Goal: Task Accomplishment & Management: Manage account settings

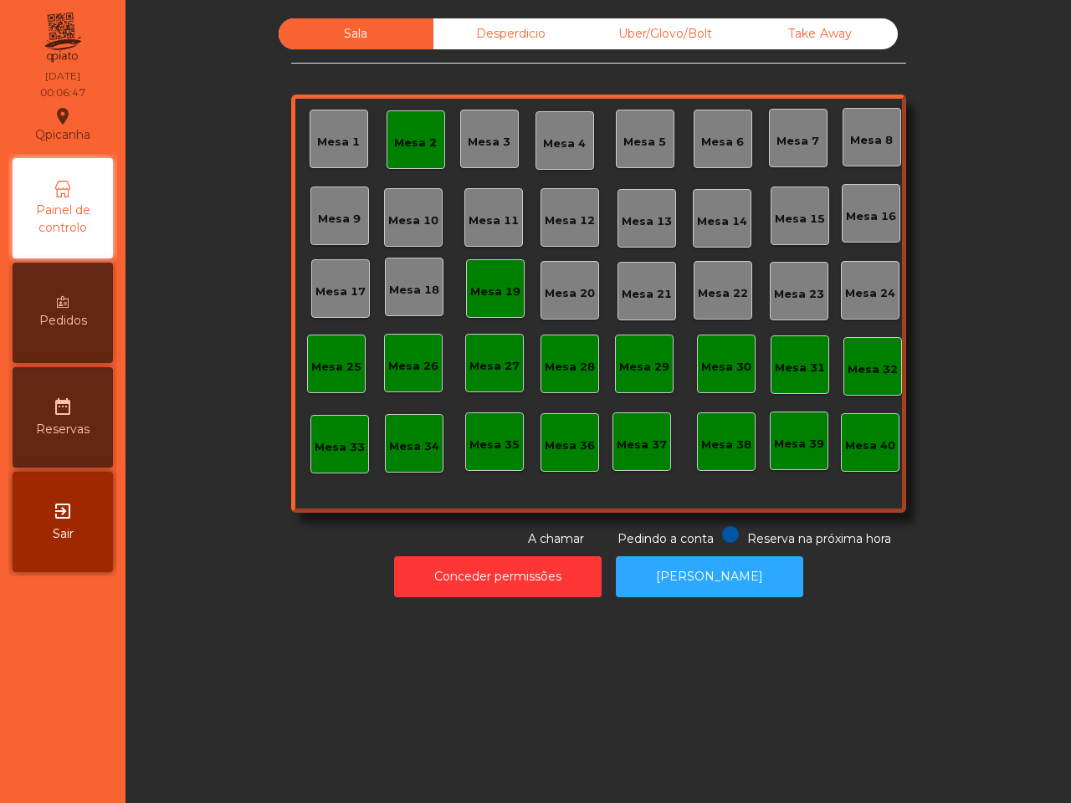
click at [387, 151] on div "Mesa 2" at bounding box center [416, 139] width 59 height 59
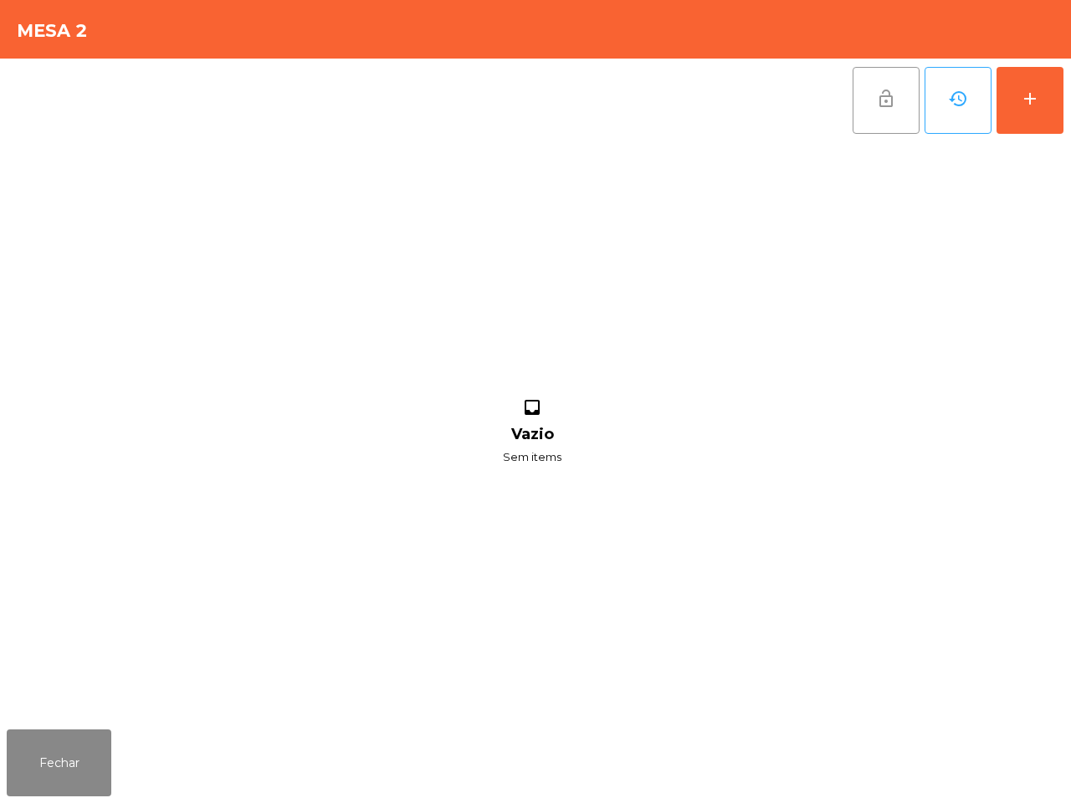
click at [864, 105] on button "lock_open" at bounding box center [886, 100] width 67 height 67
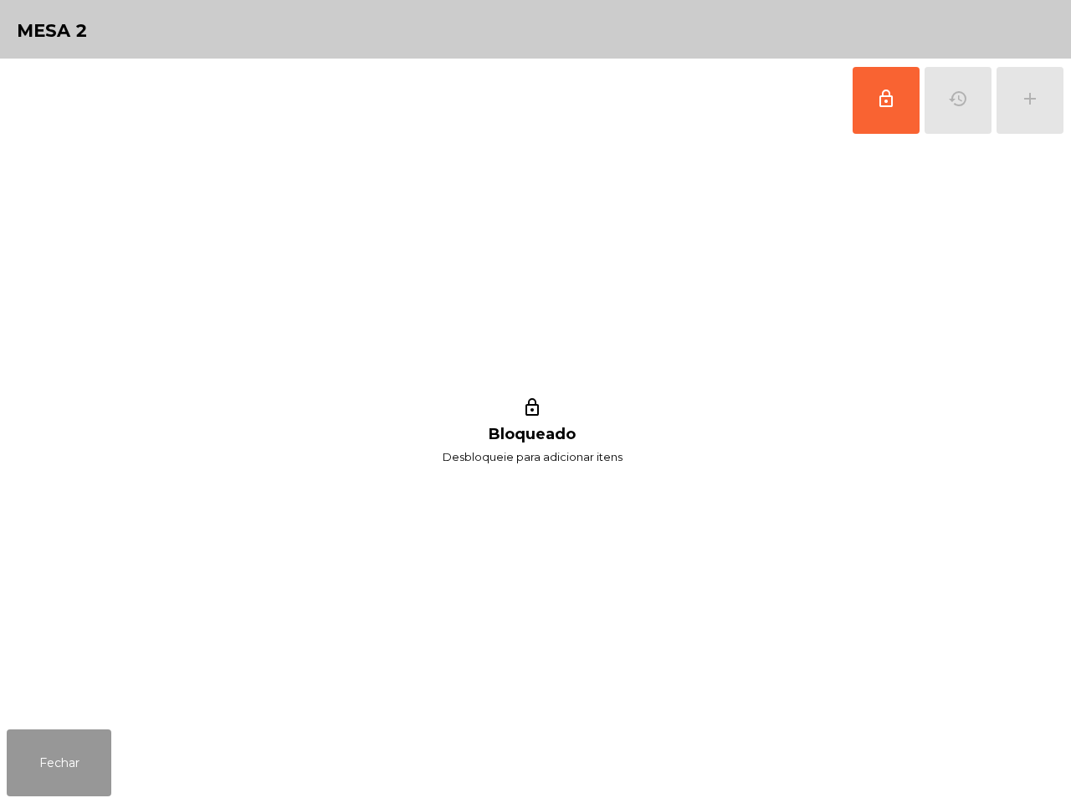
click at [51, 738] on button "Fechar" at bounding box center [59, 763] width 105 height 67
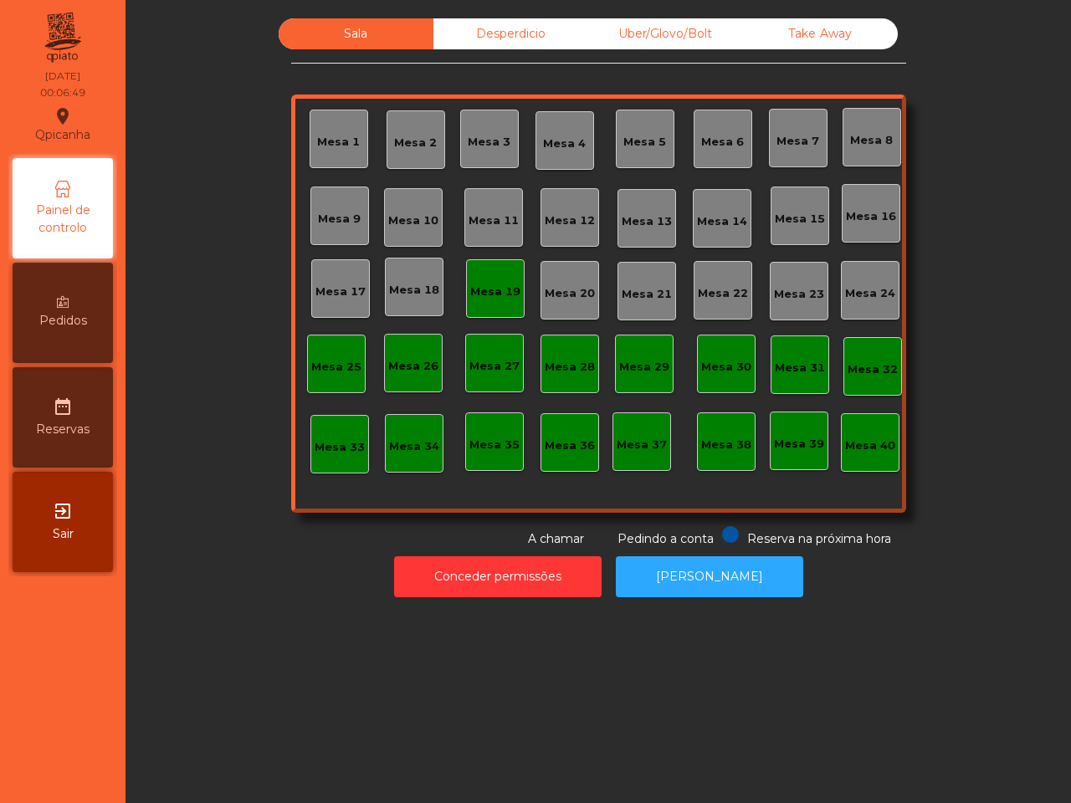
click at [470, 299] on div "Mesa 19" at bounding box center [495, 292] width 50 height 17
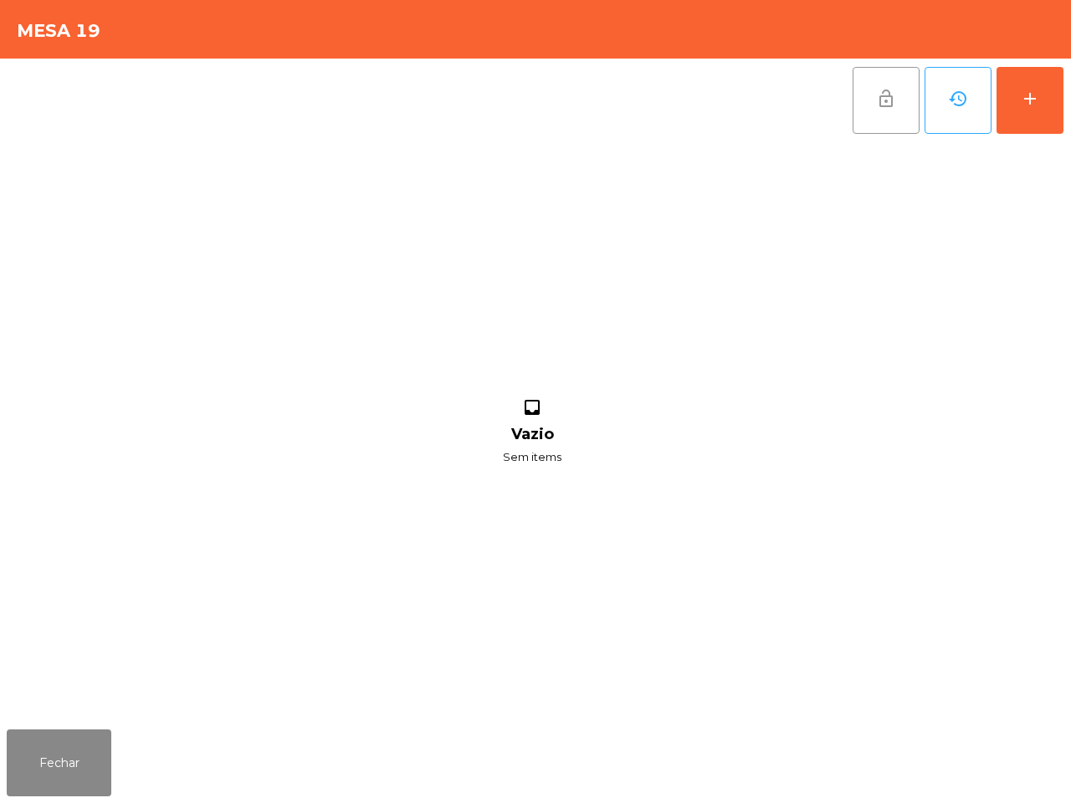
click at [883, 105] on span "lock_open" at bounding box center [886, 99] width 20 height 20
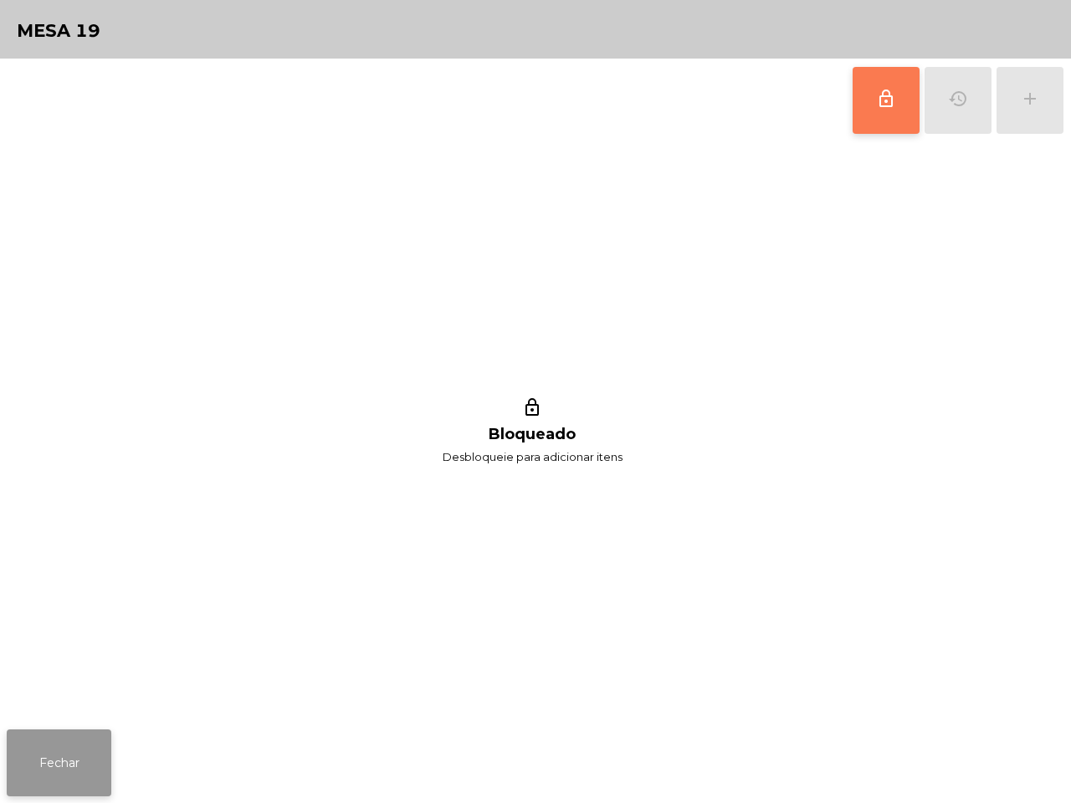
click at [38, 755] on button "Fechar" at bounding box center [59, 763] width 105 height 67
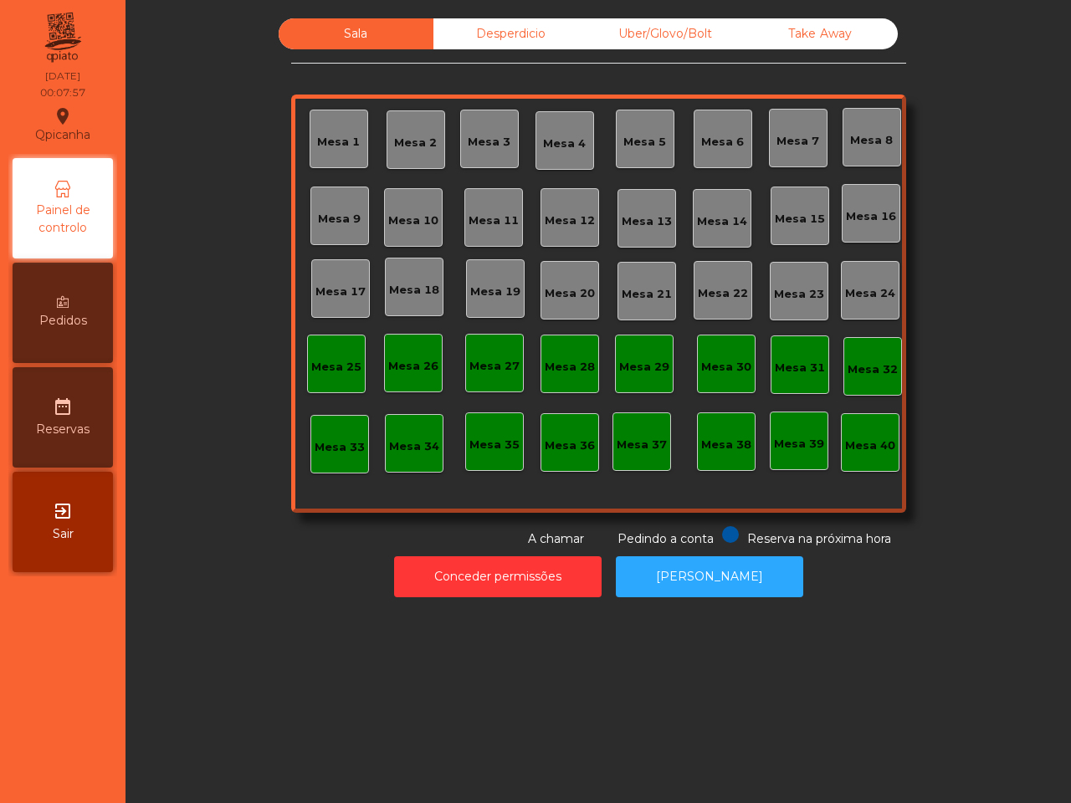
click at [612, 36] on div "Uber/Glovo/Bolt" at bounding box center [665, 33] width 155 height 31
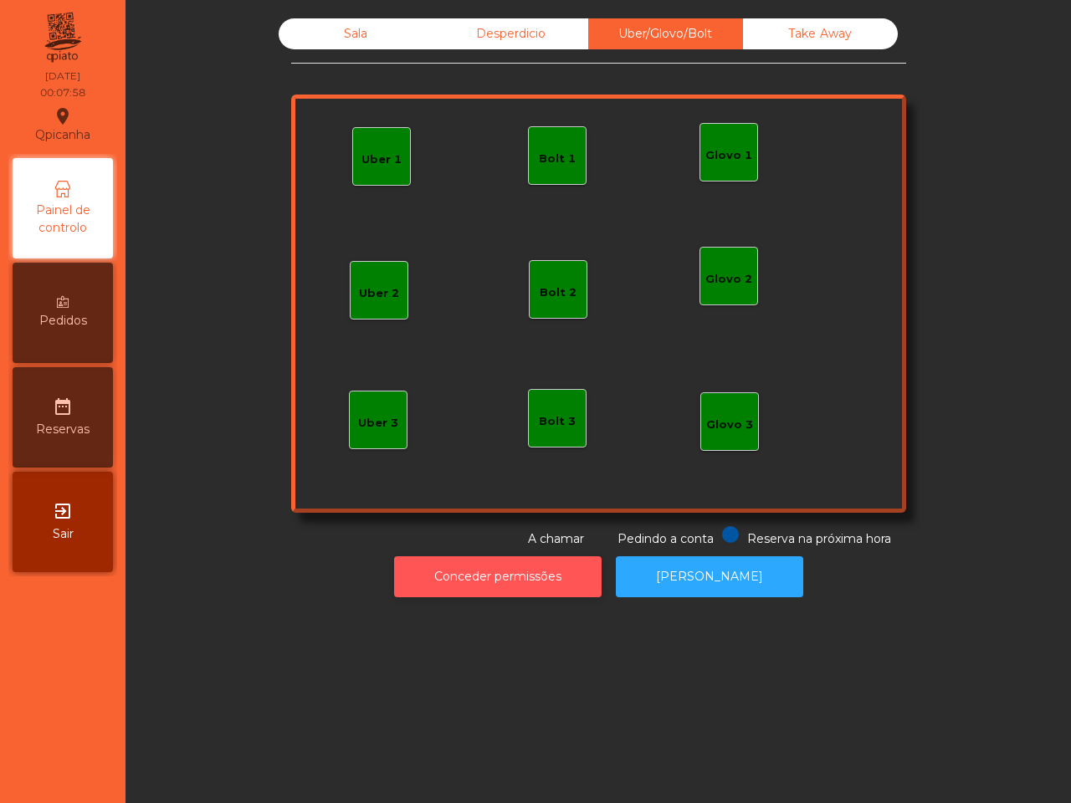
click at [531, 569] on button "Conceder permissões" at bounding box center [498, 577] width 208 height 41
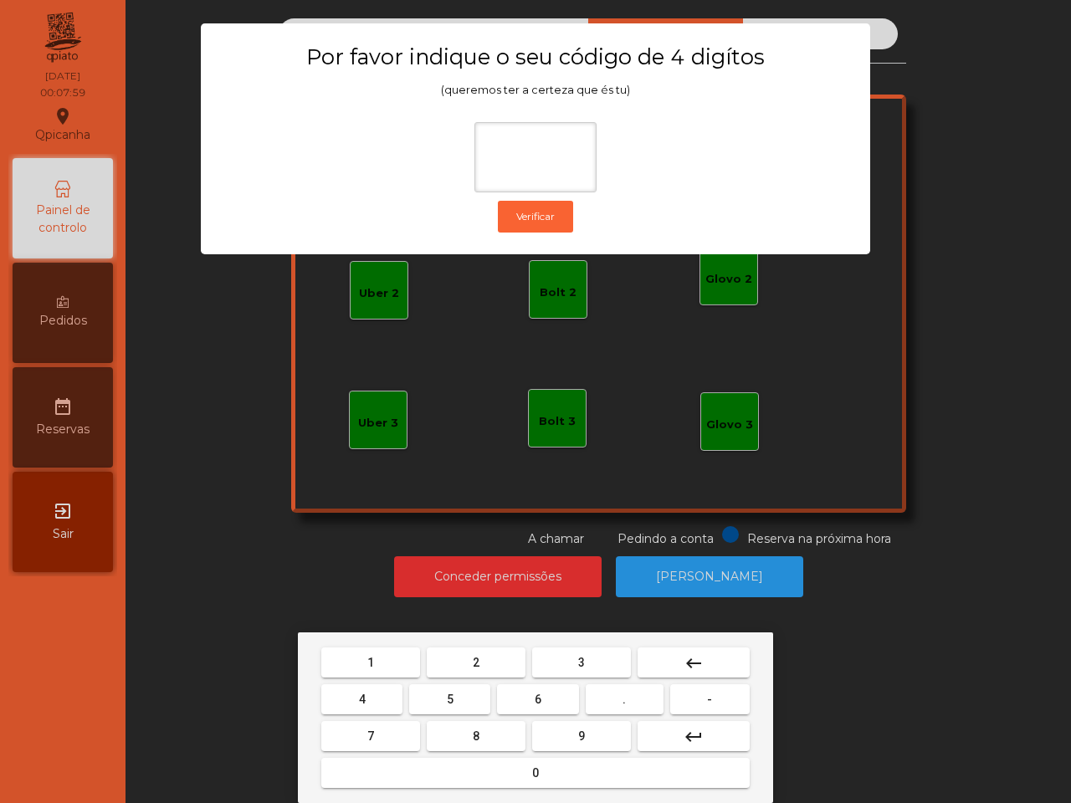
click at [527, 705] on button "6" at bounding box center [537, 700] width 81 height 30
click at [448, 695] on span "5" at bounding box center [450, 699] width 7 height 13
drag, startPoint x: 390, startPoint y: 659, endPoint x: 429, endPoint y: 672, distance: 41.3
click at [392, 659] on button "1" at bounding box center [370, 663] width 99 height 30
click at [466, 670] on button "2" at bounding box center [476, 663] width 99 height 30
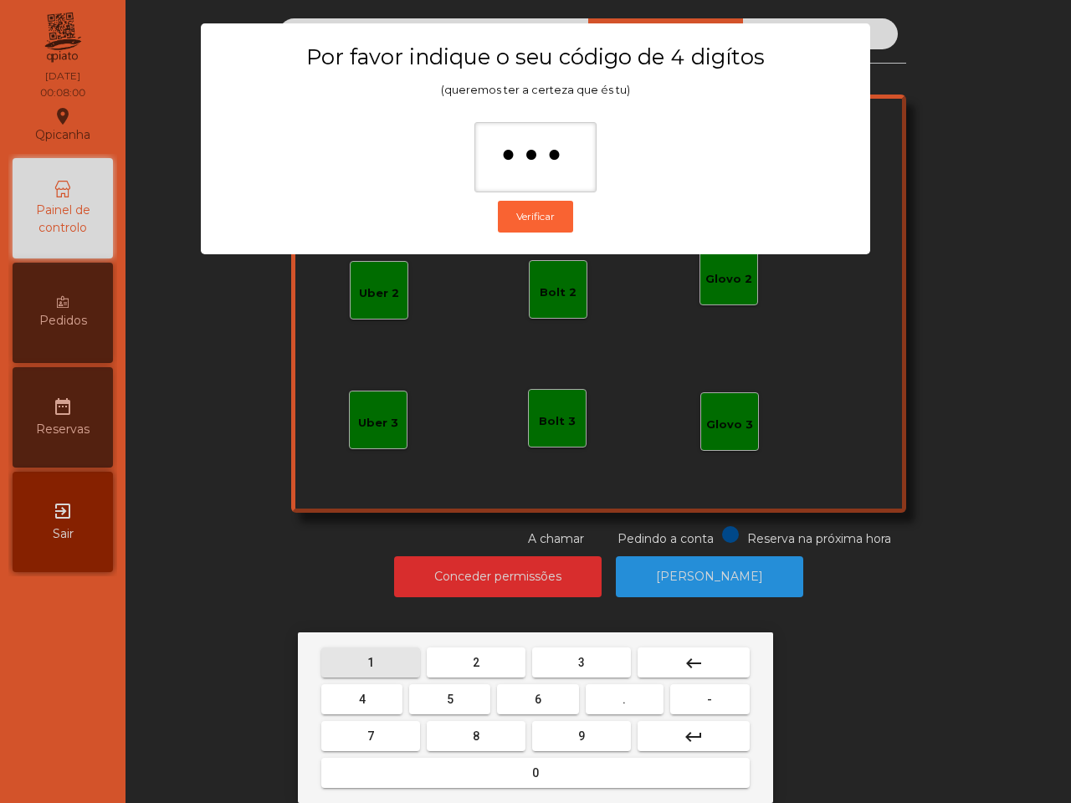
type input "****"
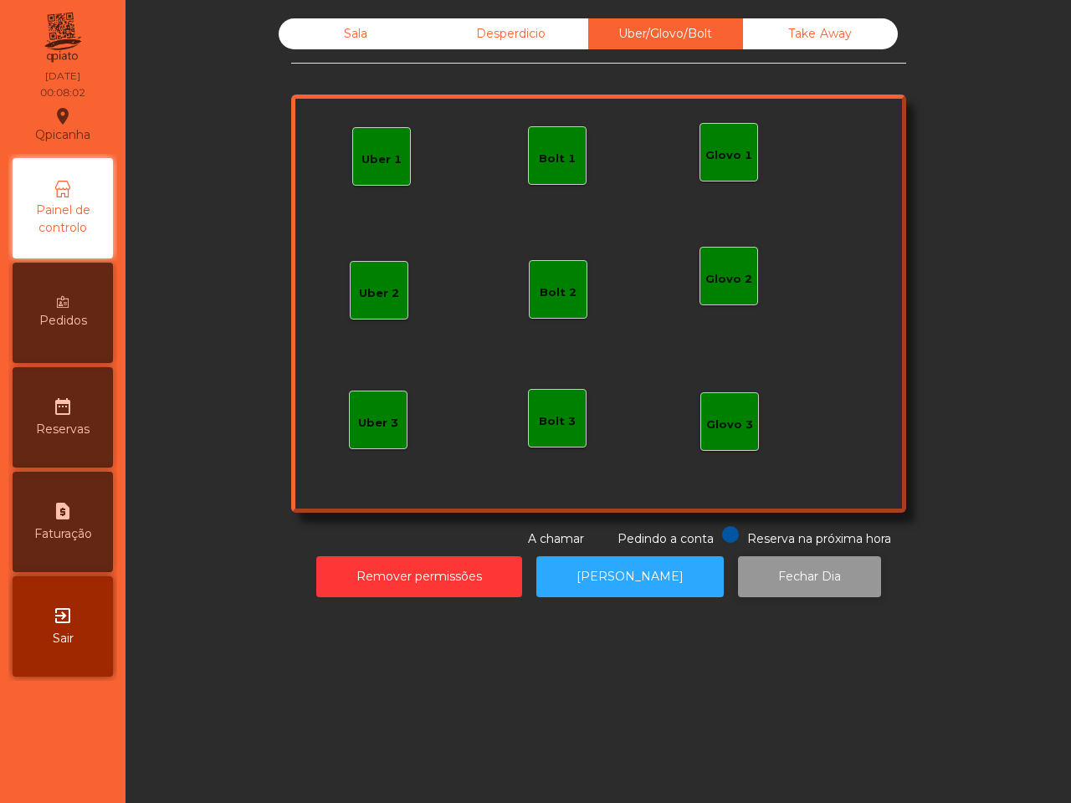
click at [778, 580] on button "Fechar Dia" at bounding box center [809, 577] width 143 height 41
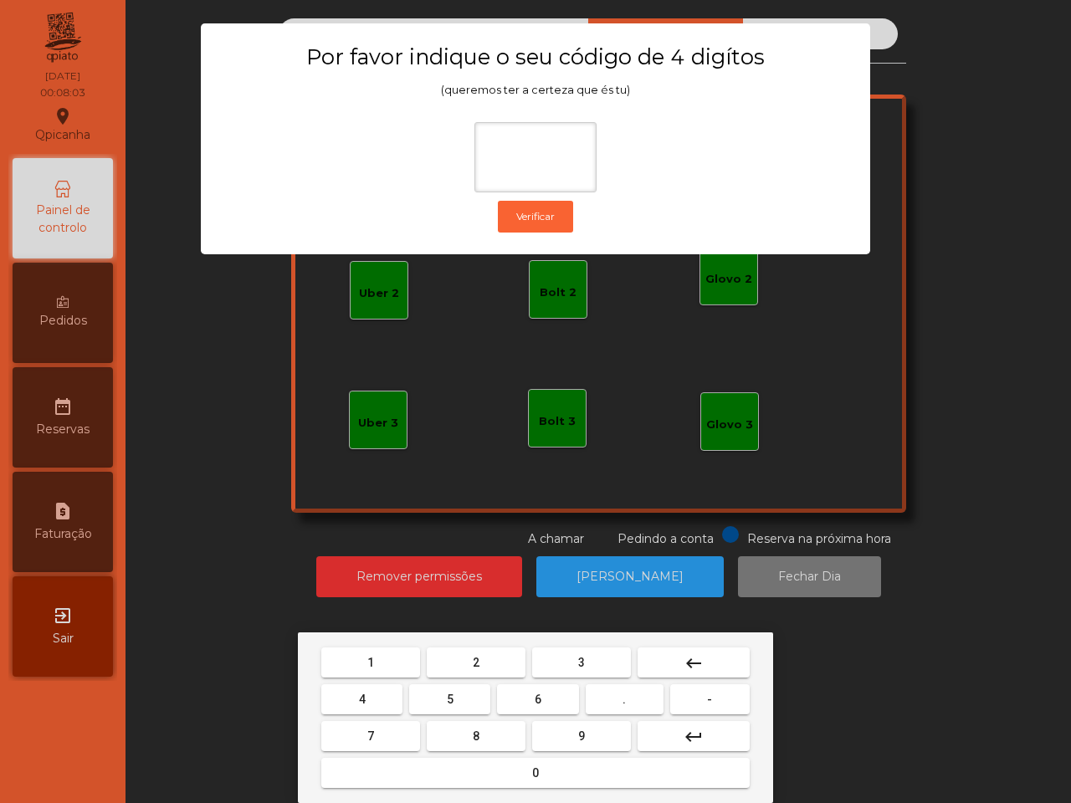
click at [541, 692] on button "6" at bounding box center [537, 700] width 81 height 30
click at [462, 692] on button "5" at bounding box center [449, 700] width 81 height 30
drag, startPoint x: 383, startPoint y: 657, endPoint x: 413, endPoint y: 661, distance: 29.6
click at [386, 657] on button "1" at bounding box center [370, 663] width 99 height 30
click at [483, 663] on button "2" at bounding box center [476, 663] width 99 height 30
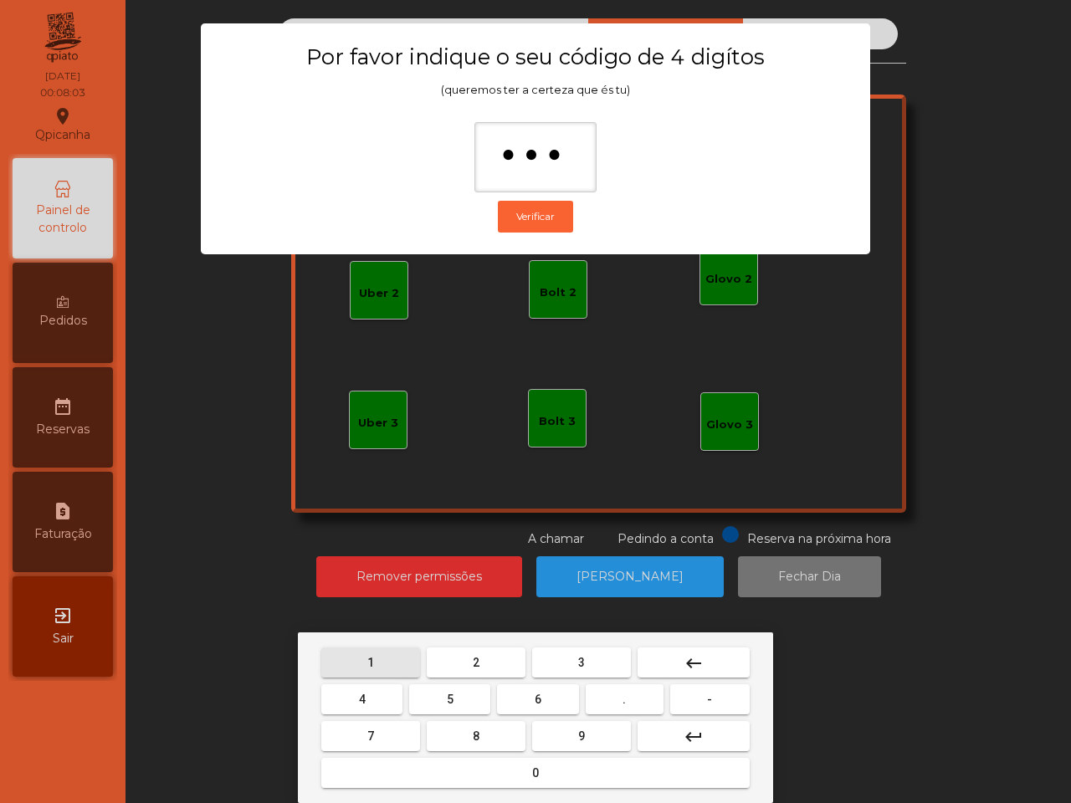
type input "****"
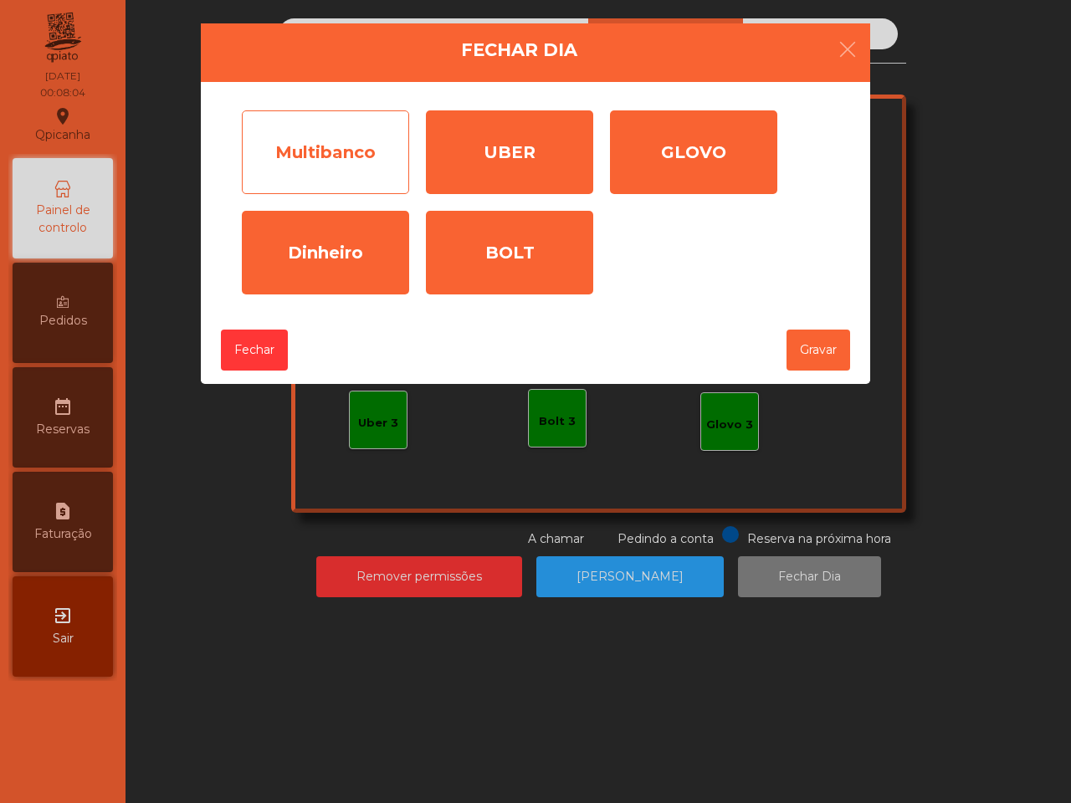
click at [385, 124] on div "Multibanco" at bounding box center [325, 152] width 167 height 84
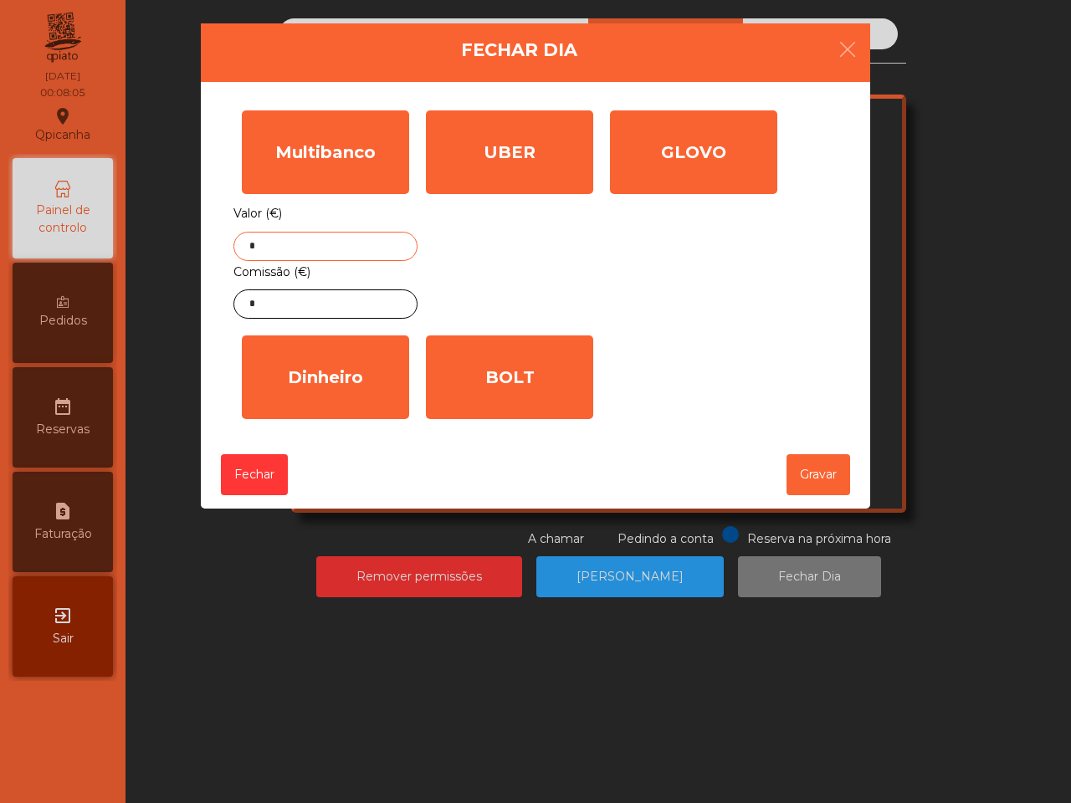
click at [346, 251] on input "*" at bounding box center [325, 246] width 184 height 29
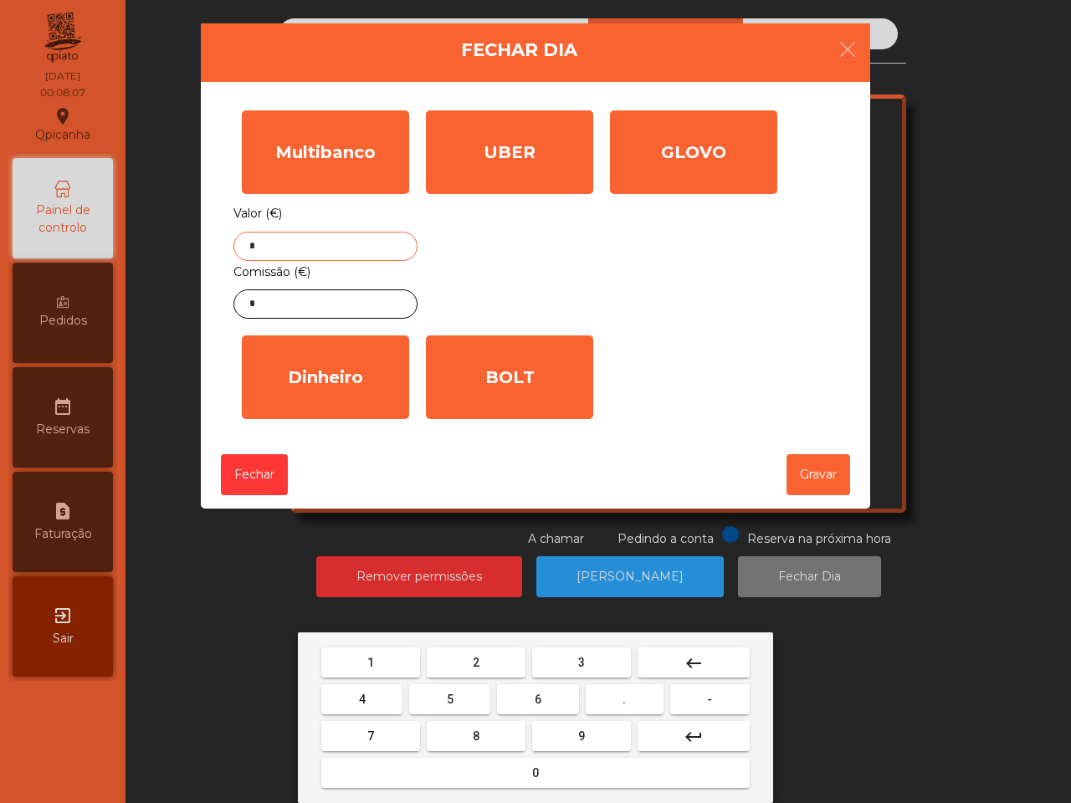
click at [400, 659] on button "1" at bounding box center [370, 663] width 99 height 30
click at [374, 681] on mat-keyboard-key "4" at bounding box center [362, 699] width 88 height 37
click at [374, 701] on button "4" at bounding box center [361, 700] width 81 height 30
click at [495, 653] on button "2" at bounding box center [476, 663] width 99 height 30
click at [452, 695] on span "5" at bounding box center [450, 699] width 7 height 13
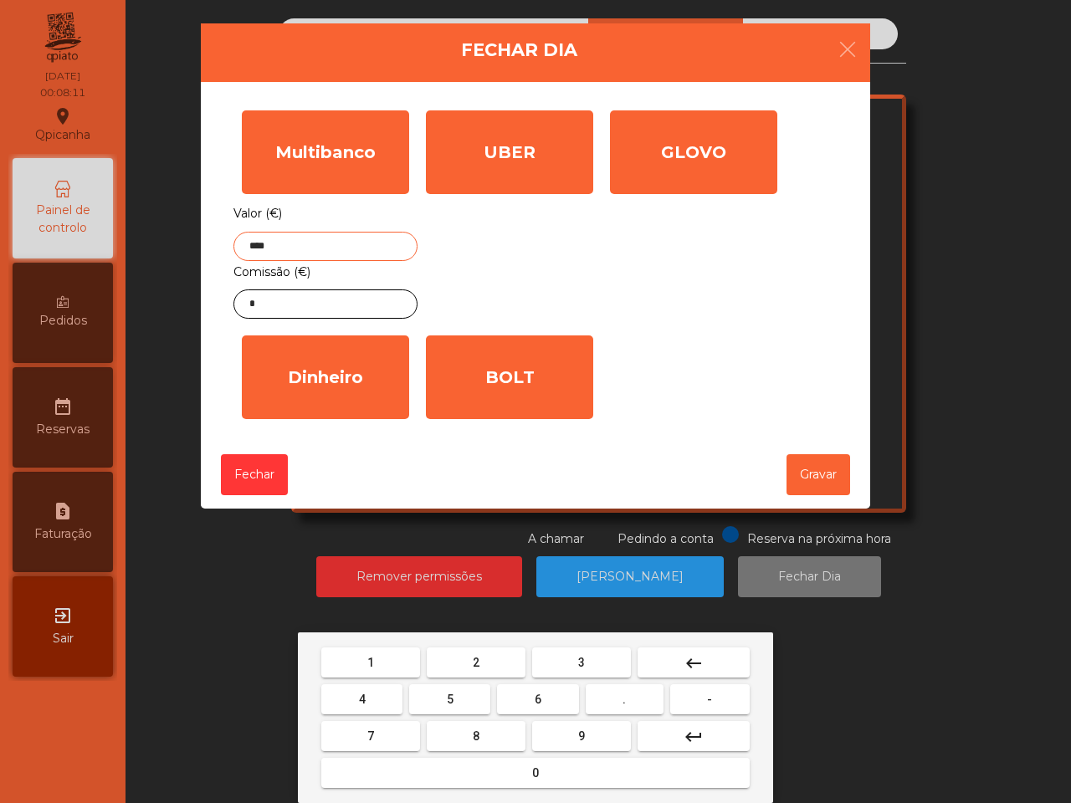
click at [637, 695] on button "." at bounding box center [625, 700] width 78 height 30
click at [382, 665] on button "1" at bounding box center [370, 663] width 99 height 30
type input "*******"
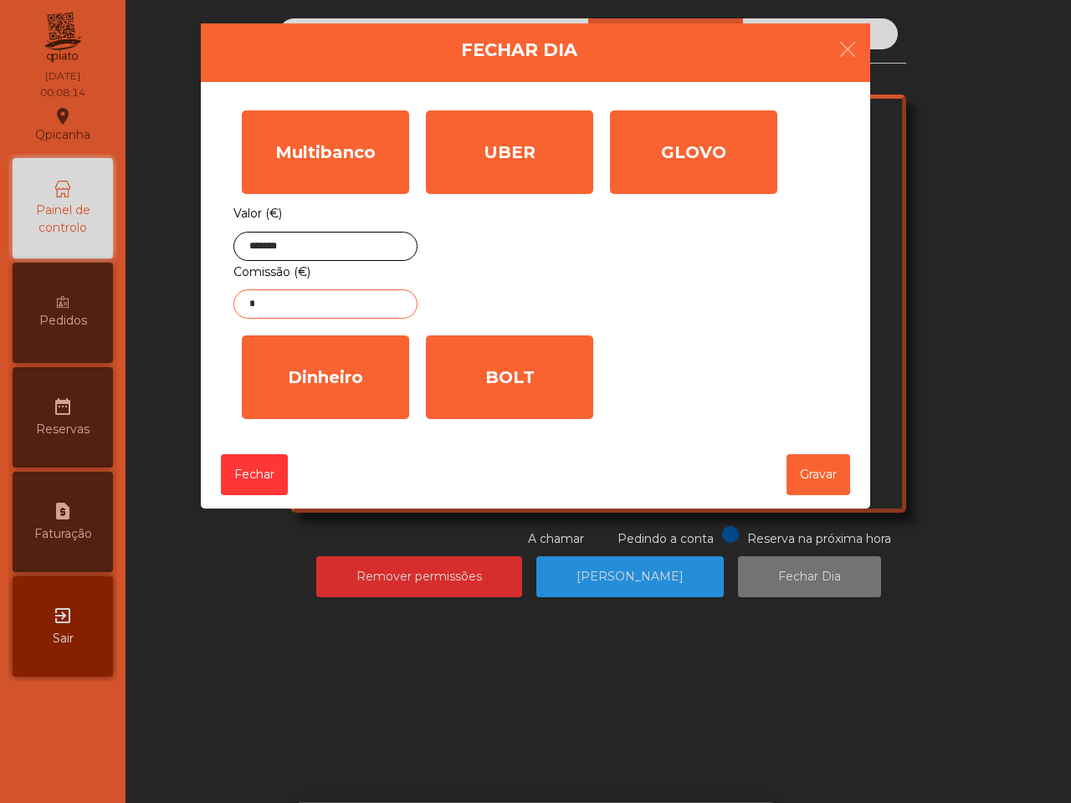
click at [391, 298] on input "*" at bounding box center [325, 304] width 184 height 29
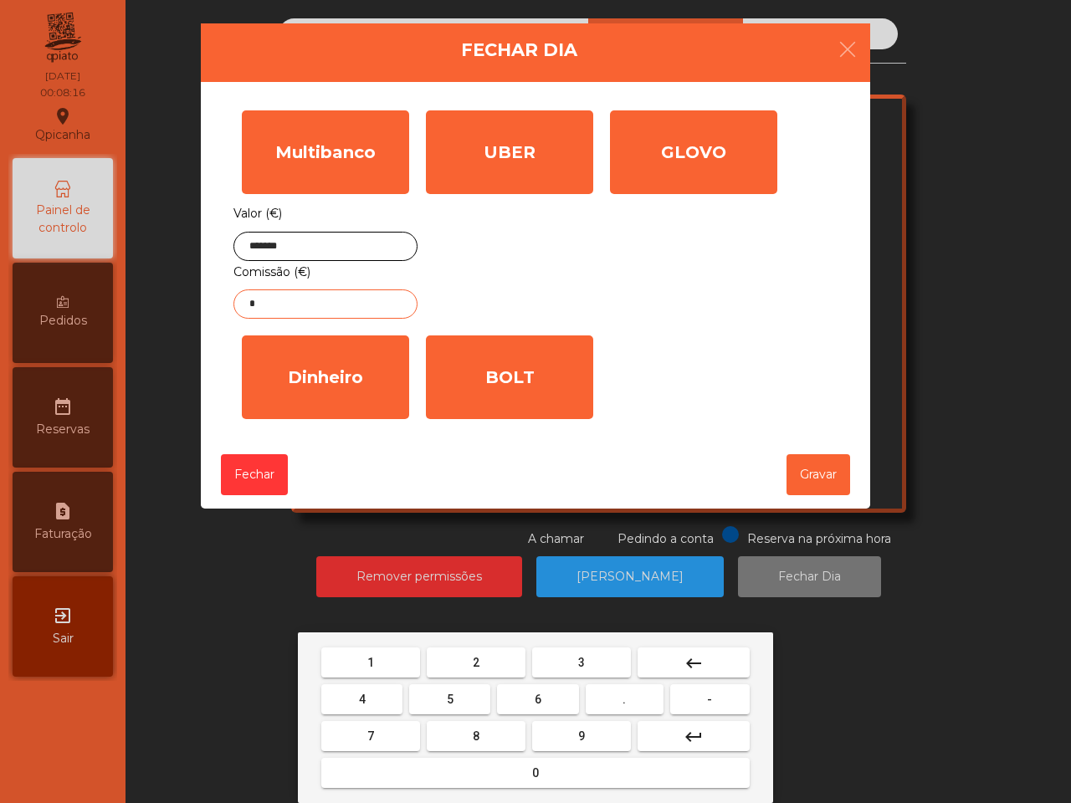
click at [598, 651] on button "3" at bounding box center [581, 663] width 99 height 30
click at [613, 690] on button "." at bounding box center [625, 700] width 78 height 30
click at [385, 671] on button "1" at bounding box center [370, 663] width 99 height 30
click at [361, 707] on button "4" at bounding box center [361, 700] width 81 height 30
type input "****"
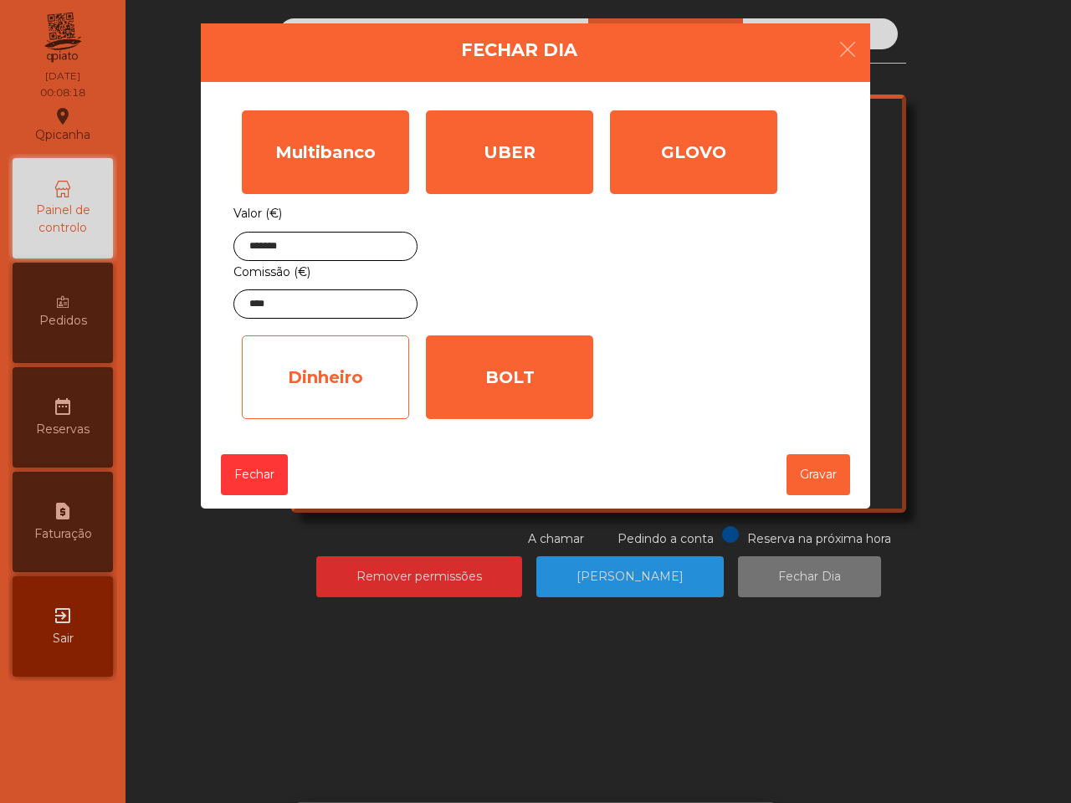
click at [343, 354] on div "Dinheiro" at bounding box center [325, 378] width 167 height 84
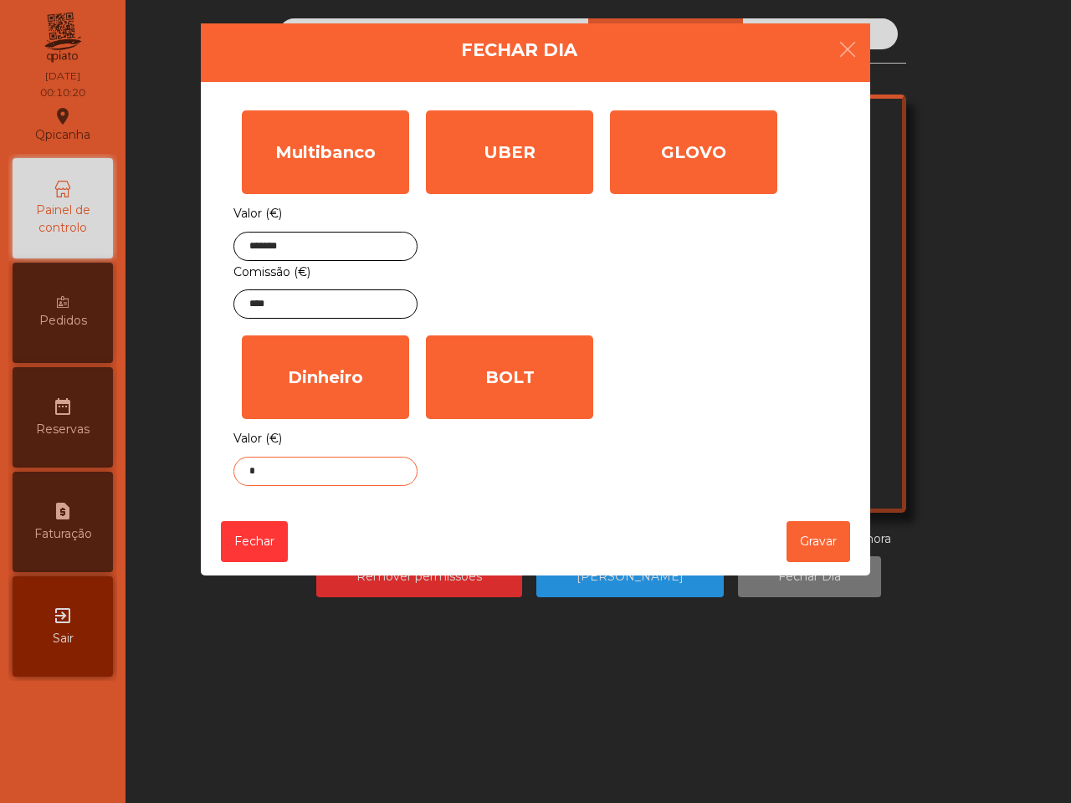
click at [308, 473] on input "*" at bounding box center [325, 471] width 184 height 29
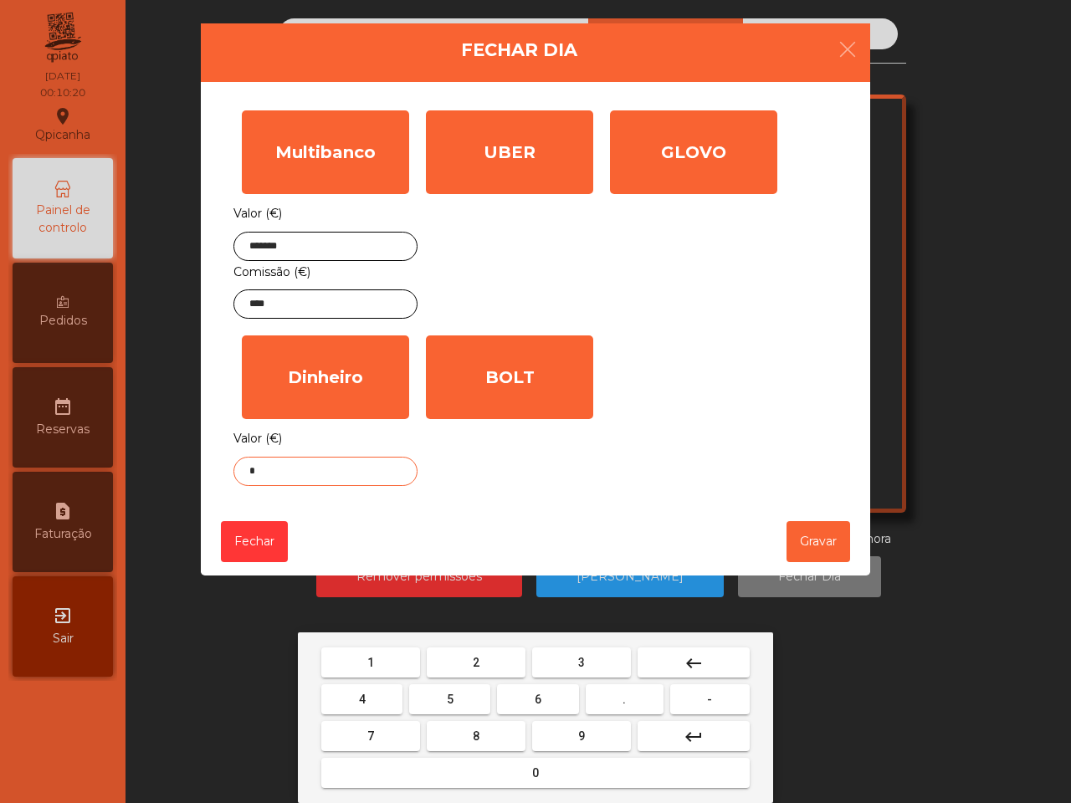
click at [521, 770] on button "0" at bounding box center [535, 773] width 428 height 30
click at [638, 690] on button "." at bounding box center [625, 700] width 78 height 30
click at [377, 645] on mat-keyboard-key "1" at bounding box center [370, 662] width 105 height 37
click at [382, 664] on button "1" at bounding box center [370, 663] width 99 height 30
click at [536, 775] on span "0" at bounding box center [535, 773] width 7 height 13
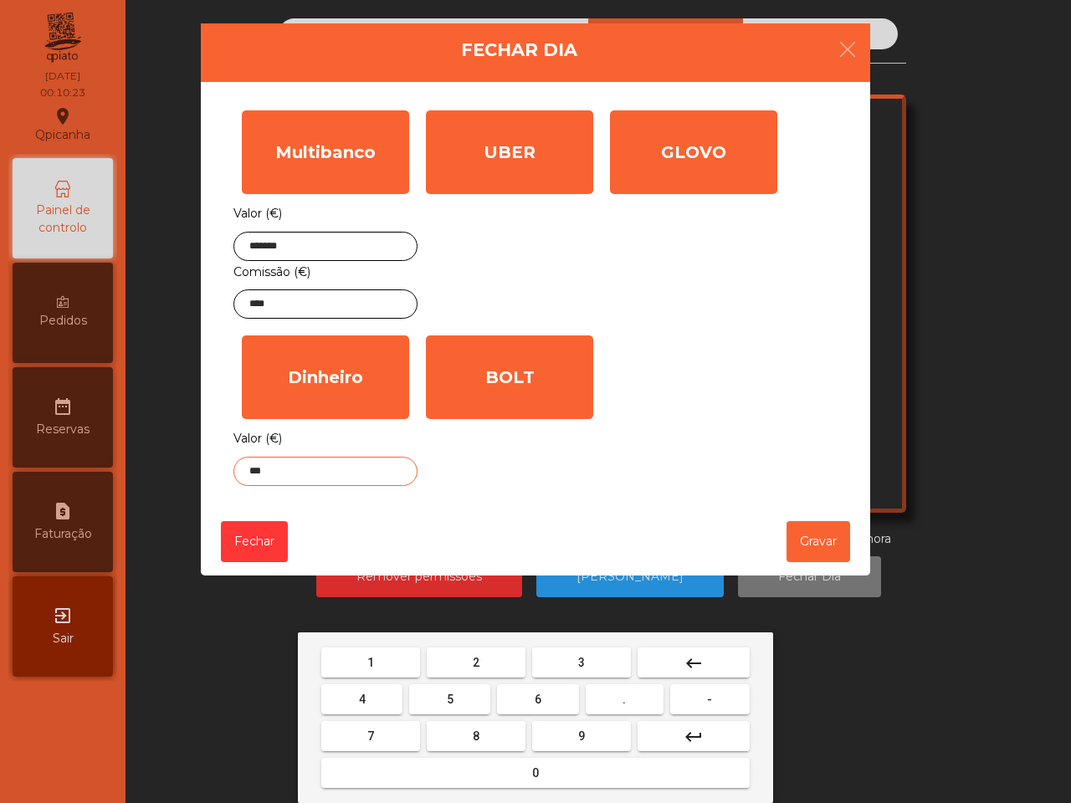
type input "****"
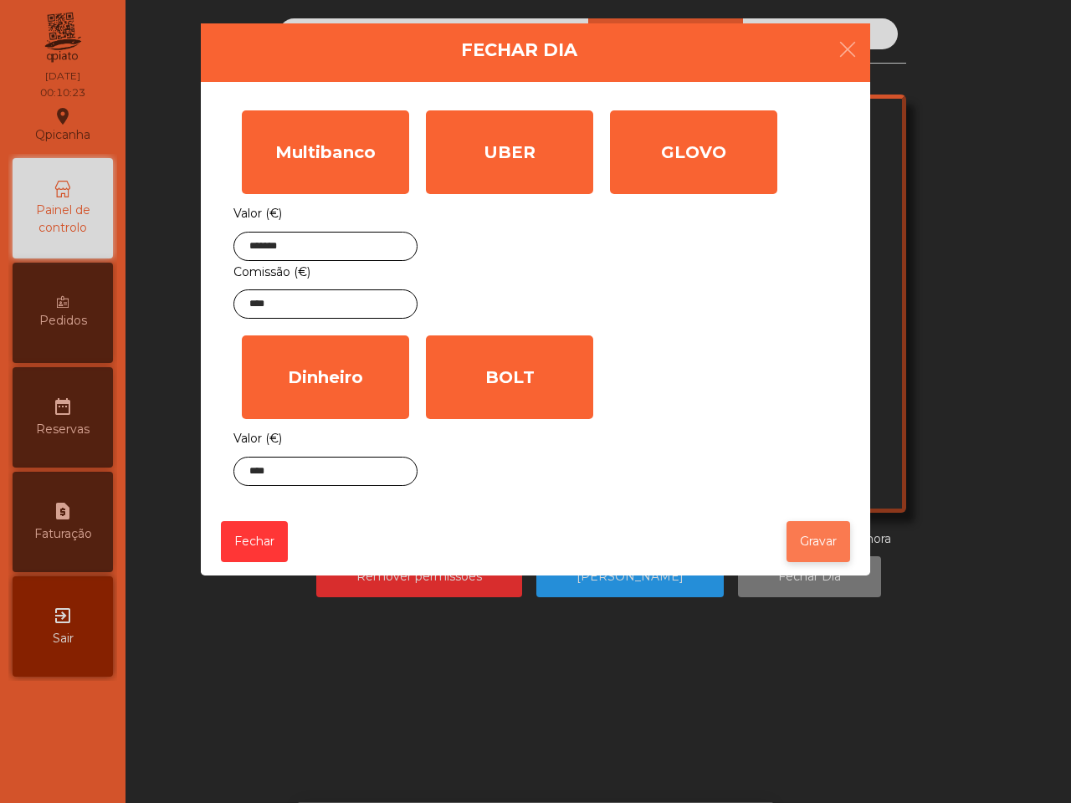
click at [818, 557] on button "Gravar" at bounding box center [819, 541] width 64 height 41
